Goal: Task Accomplishment & Management: Manage account settings

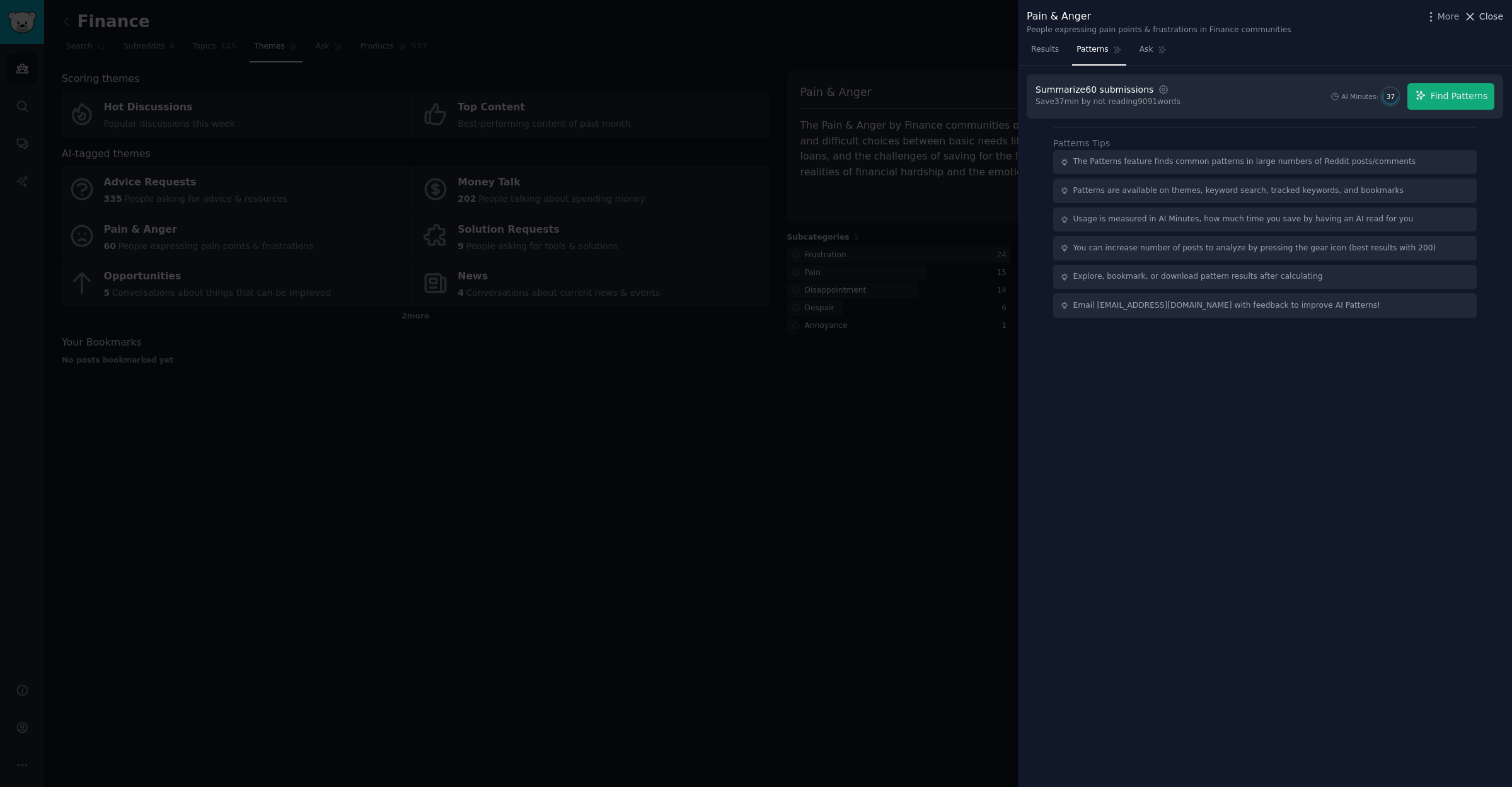
click at [1476, 17] on icon at bounding box center [1470, 17] width 13 height 13
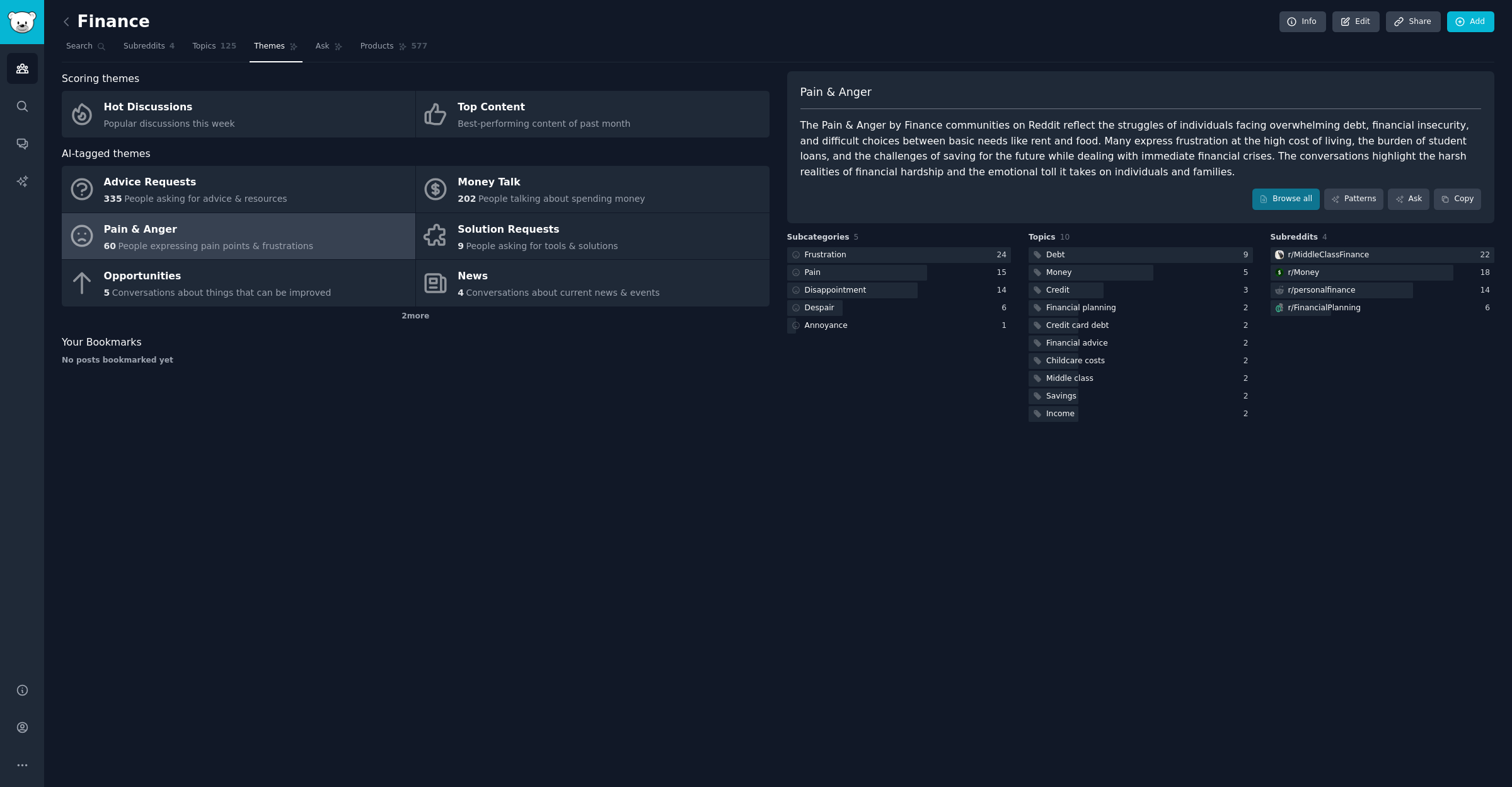
click at [21, 21] on img "Sidebar" at bounding box center [22, 22] width 29 height 22
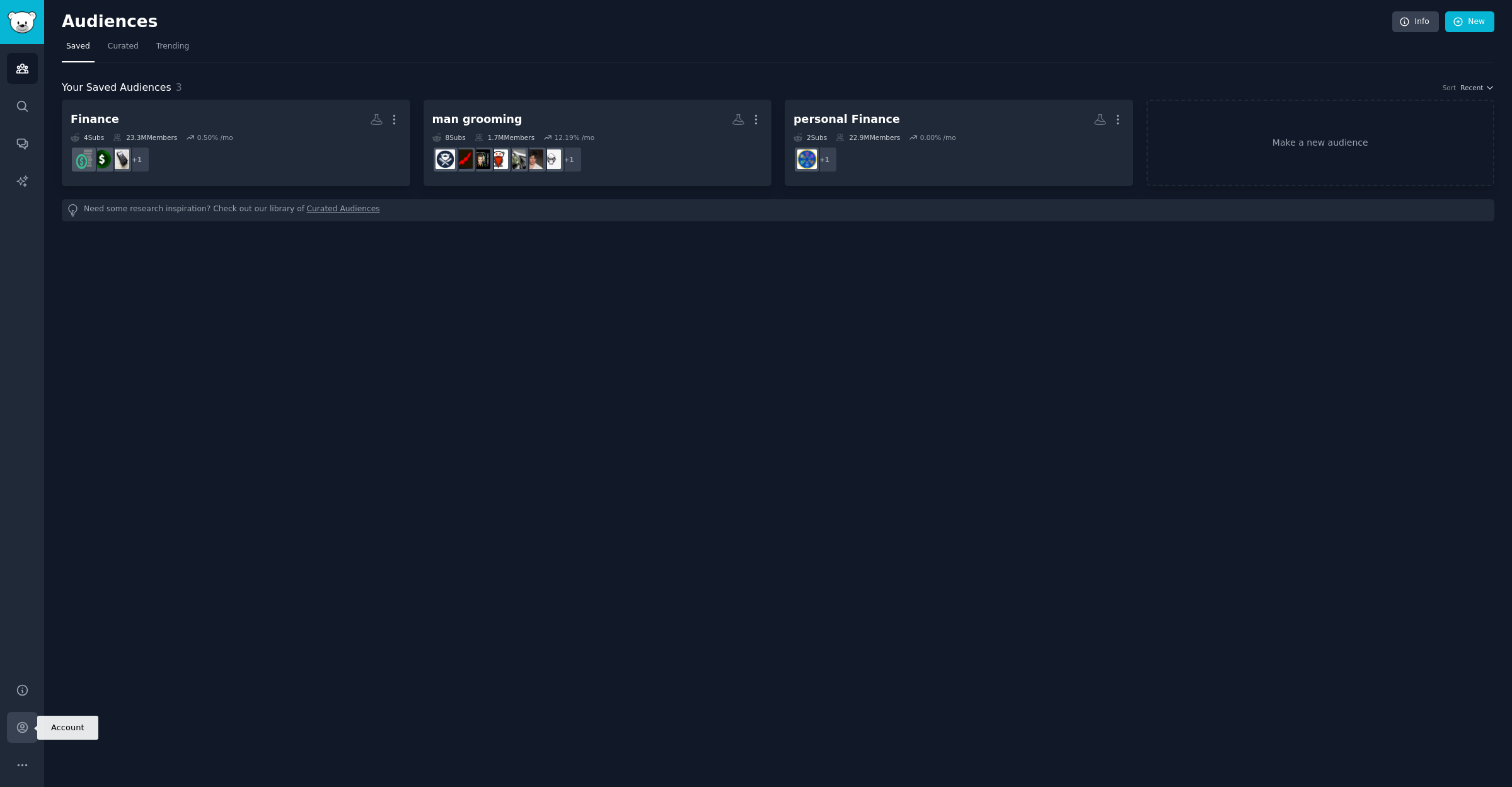
click at [21, 731] on icon "Sidebar" at bounding box center [22, 727] width 13 height 13
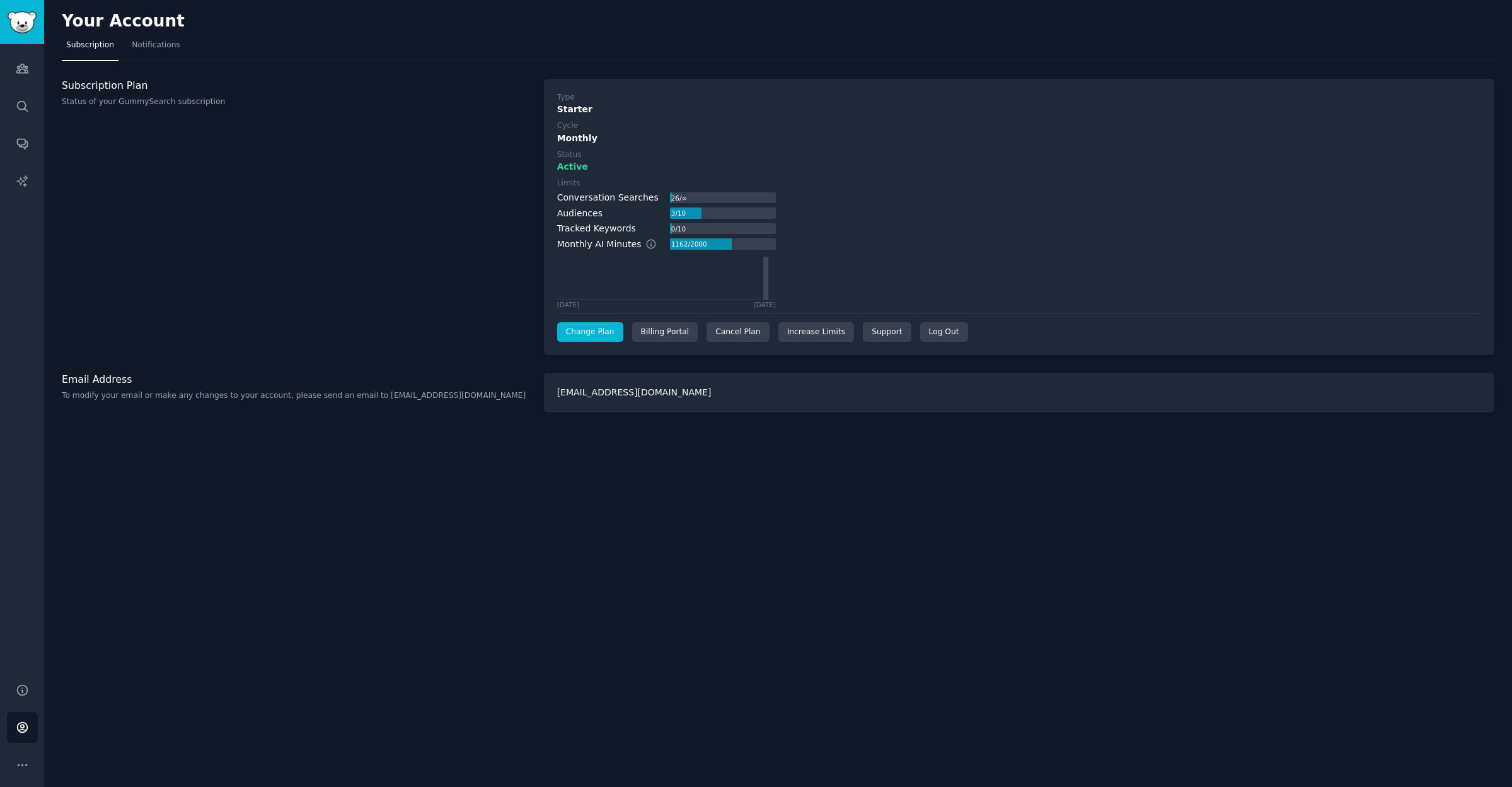
click at [599, 327] on link "Change Plan" at bounding box center [590, 332] width 66 height 20
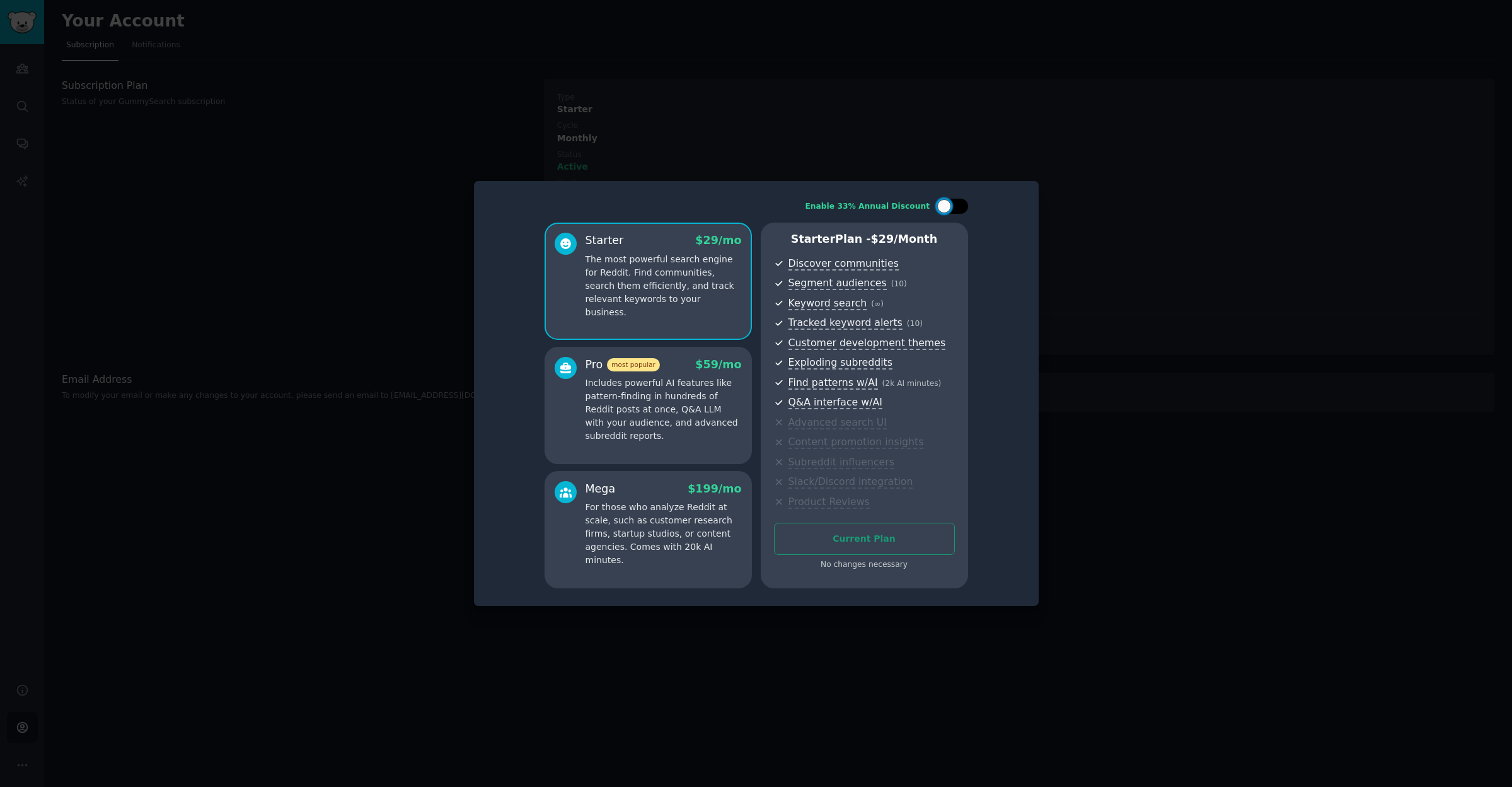
click at [944, 210] on div at bounding box center [944, 205] width 14 height 14
click at [963, 210] on div at bounding box center [960, 205] width 14 height 14
checkbox input "false"
click at [545, 157] on div at bounding box center [756, 394] width 1512 height 787
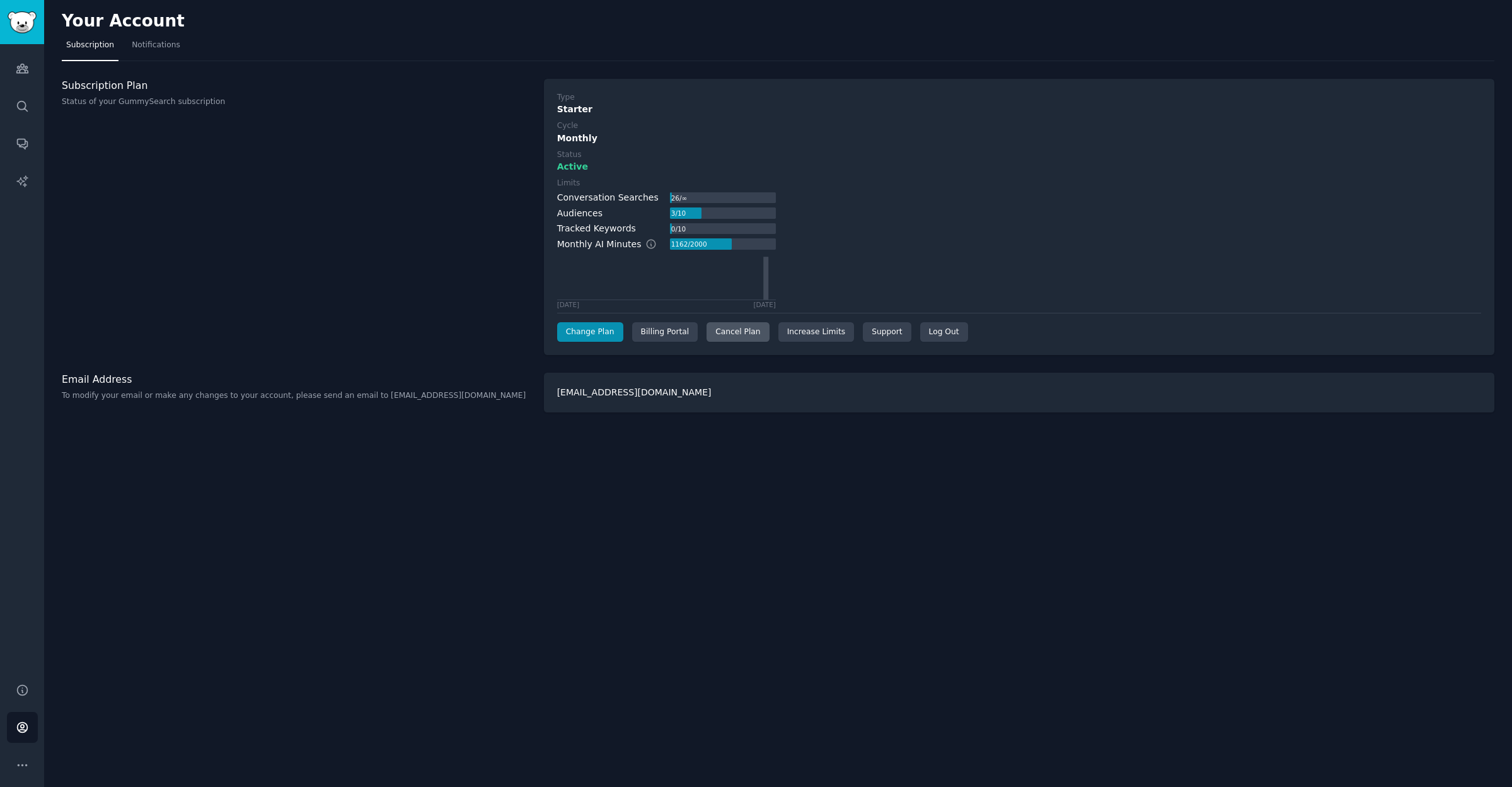
click at [732, 335] on div "Cancel Plan" at bounding box center [737, 332] width 62 height 20
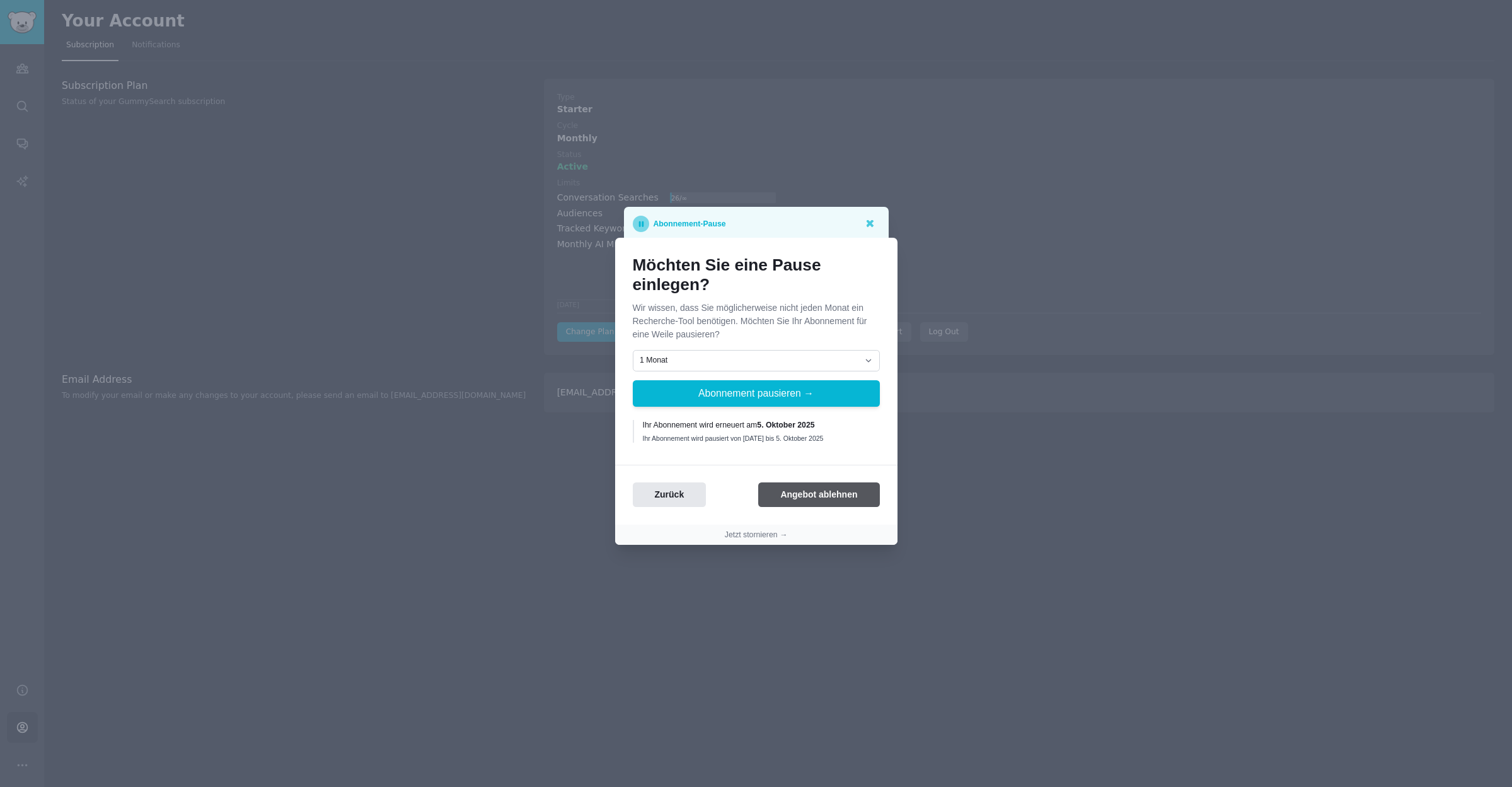
click at [797, 492] on button "Angebot ablehnen" at bounding box center [819, 494] width 121 height 25
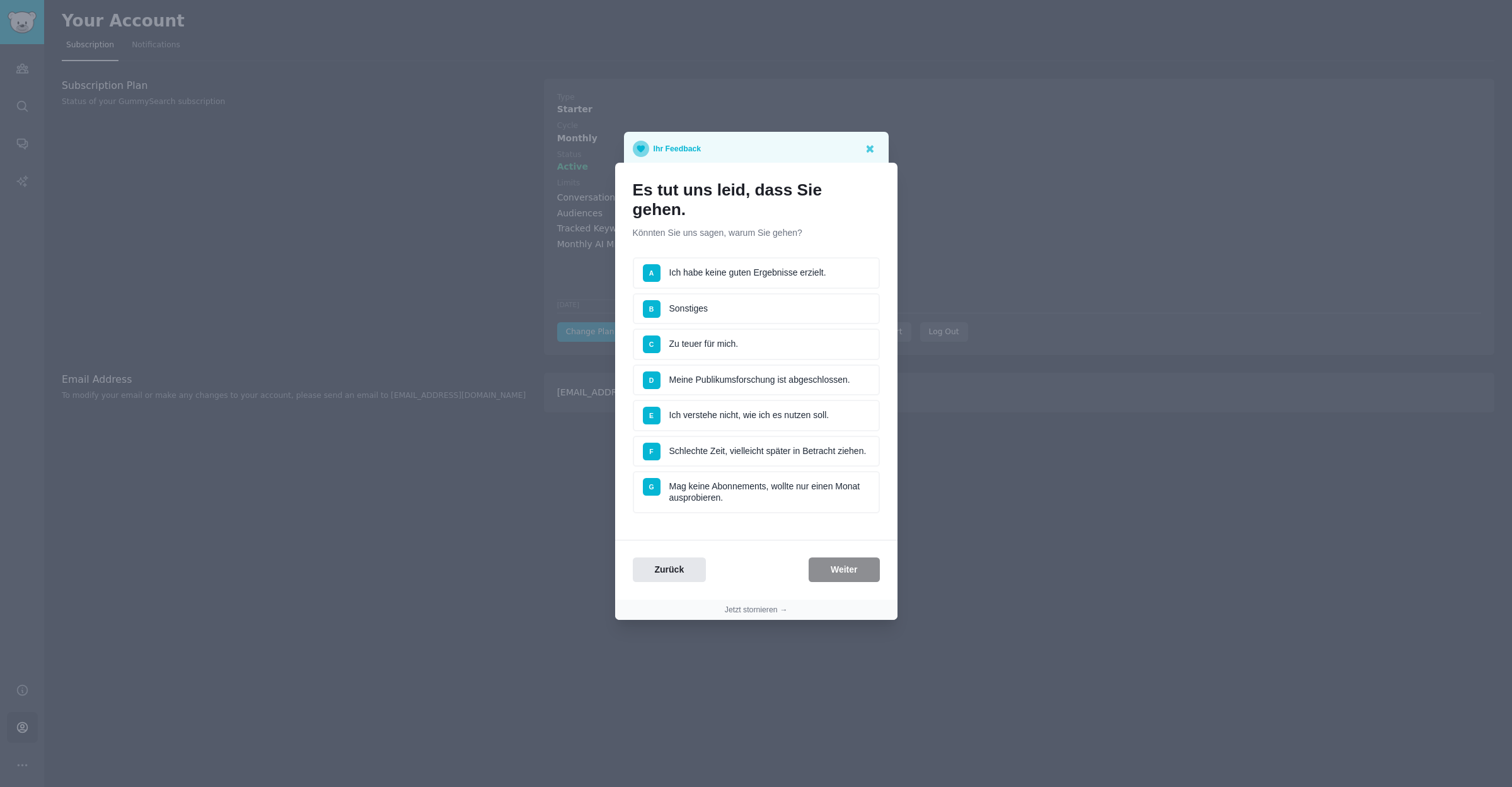
click at [718, 330] on li "C Zu teuer für mich." at bounding box center [756, 344] width 247 height 31
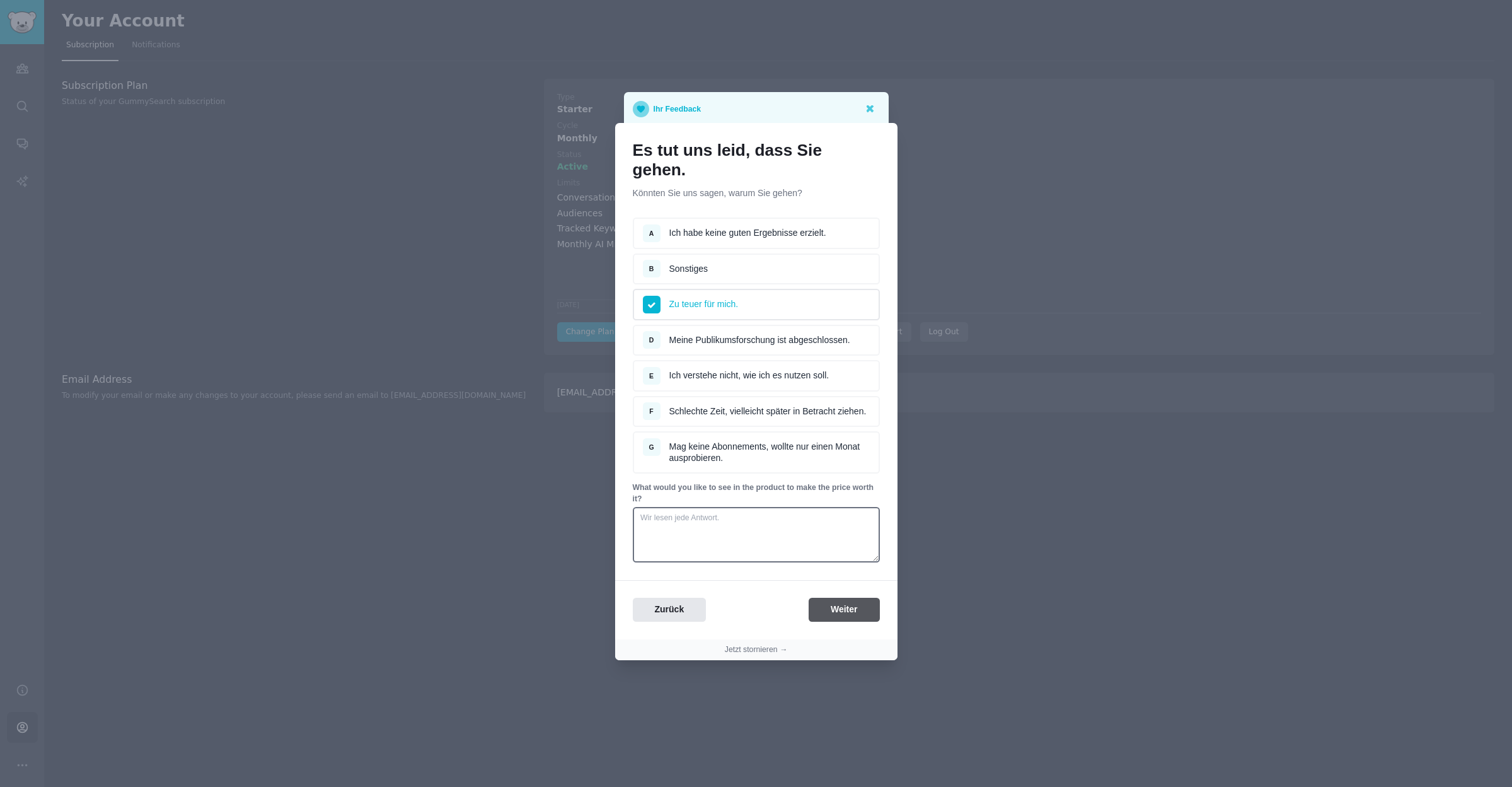
click at [835, 603] on button "Weiter" at bounding box center [844, 610] width 72 height 25
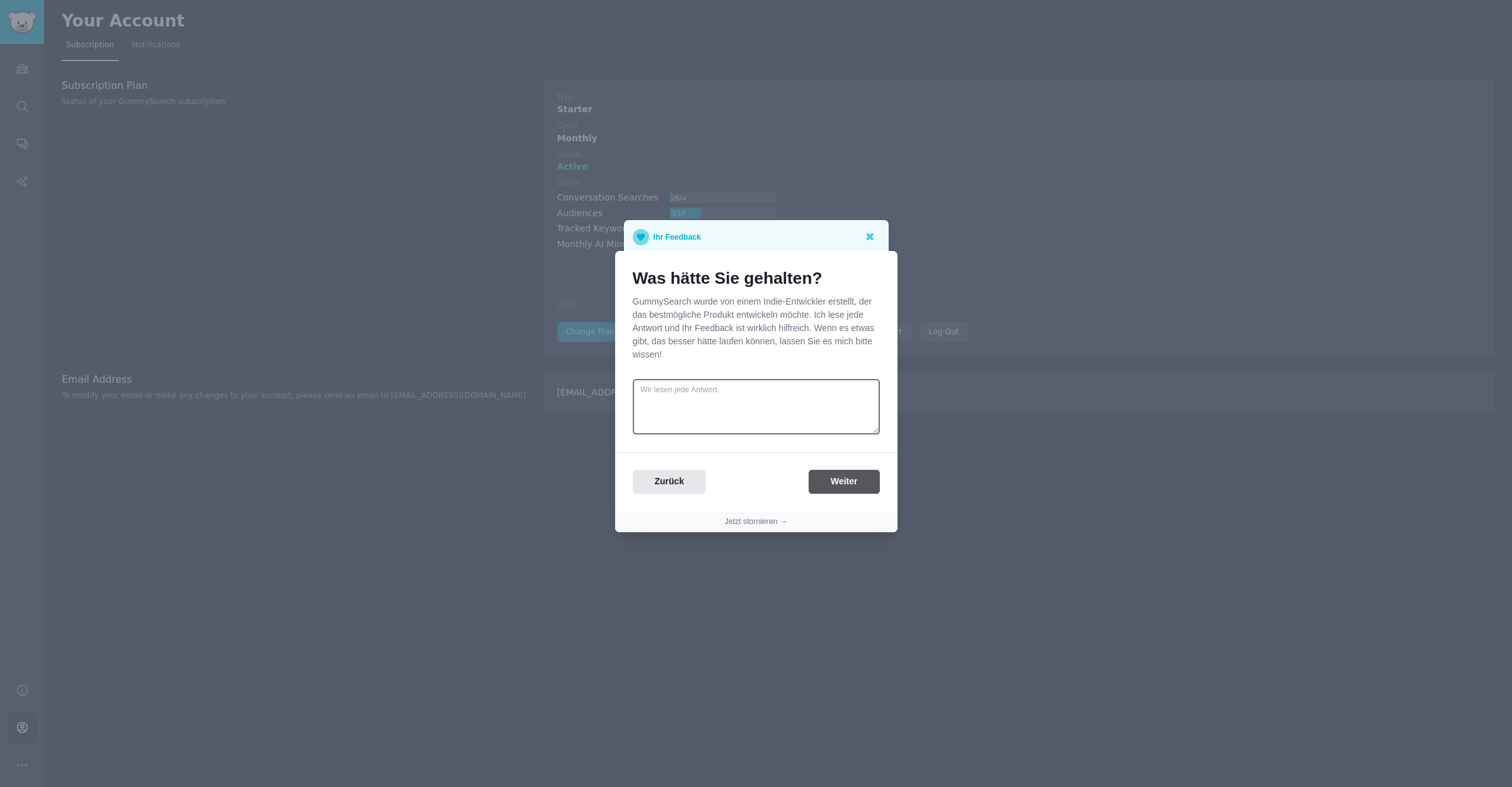
click at [836, 482] on button "Weiter" at bounding box center [844, 482] width 72 height 25
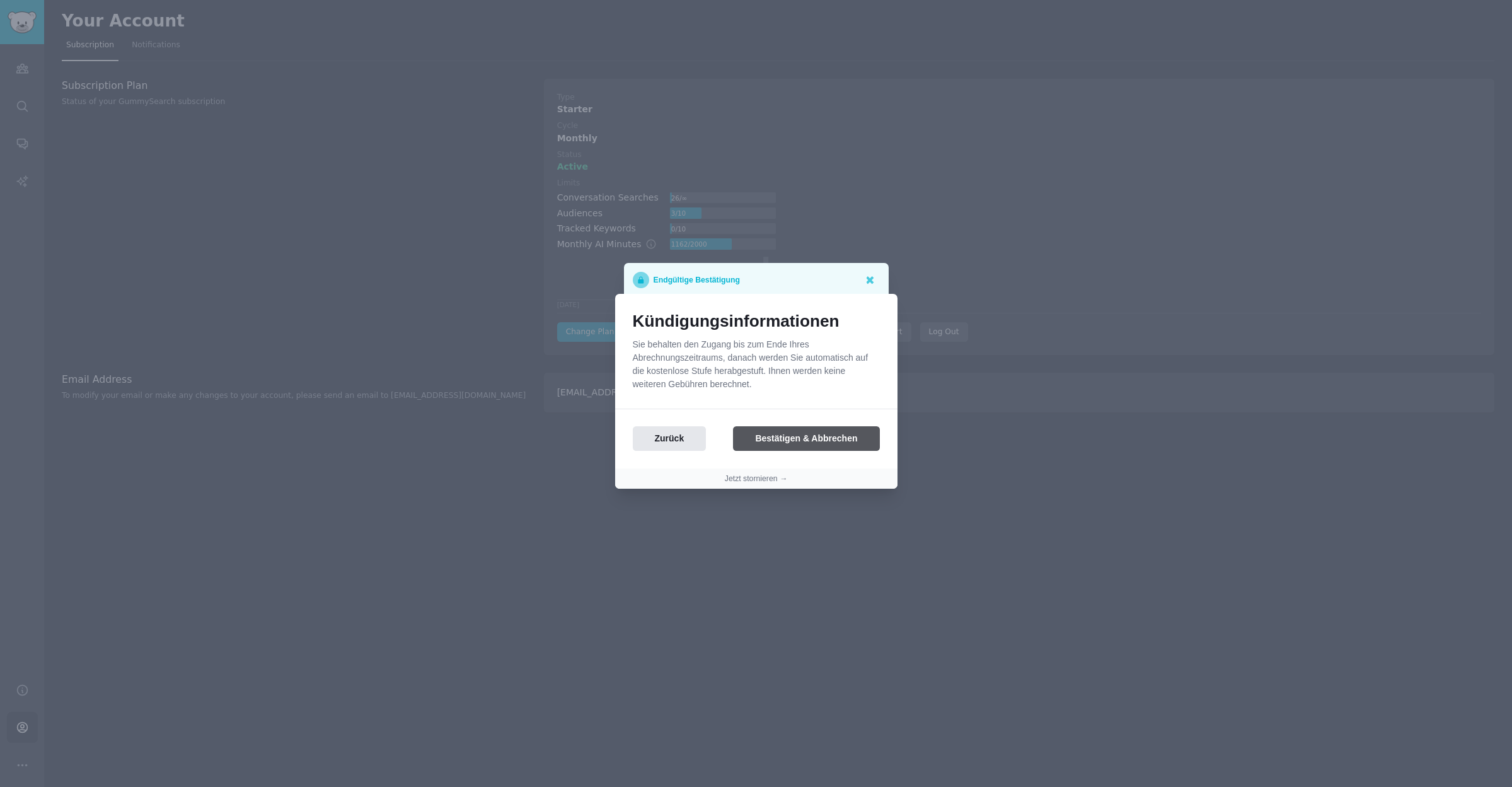
click at [809, 438] on button "Bestätigen & Abbrechen" at bounding box center [805, 438] width 146 height 25
